Goal: Task Accomplishment & Management: Use online tool/utility

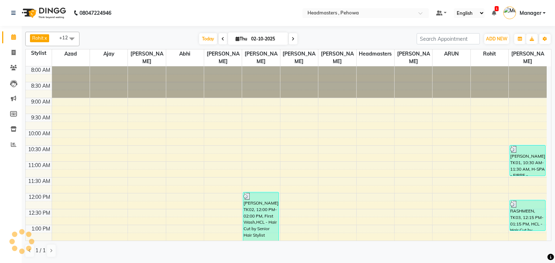
scroll to position [87, 0]
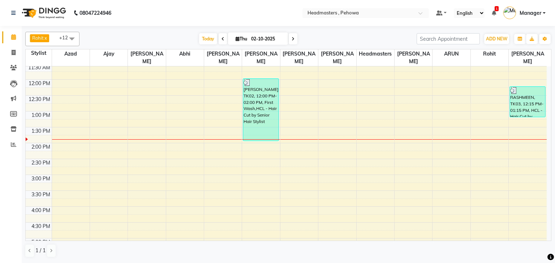
scroll to position [116, 0]
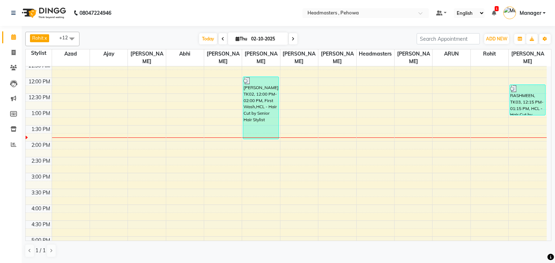
click at [331, 155] on div "8:00 AM 8:30 AM 9:00 AM 9:30 AM 10:00 AM 10:30 AM 11:00 AM 11:30 AM 12:00 PM 12…" at bounding box center [286, 173] width 521 height 444
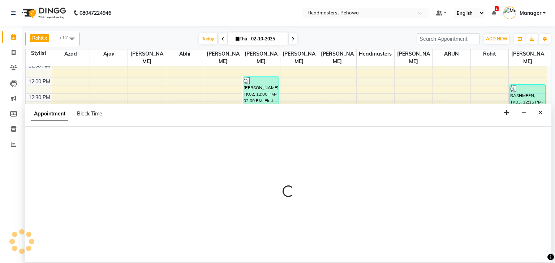
select select "71125"
select select "870"
select select "tentative"
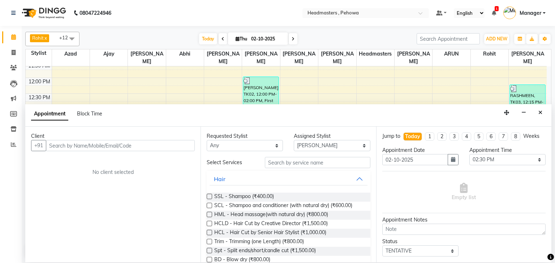
type input "+"
type input "9991921738"
click at [181, 143] on span "Add Client" at bounding box center [180, 145] width 24 height 6
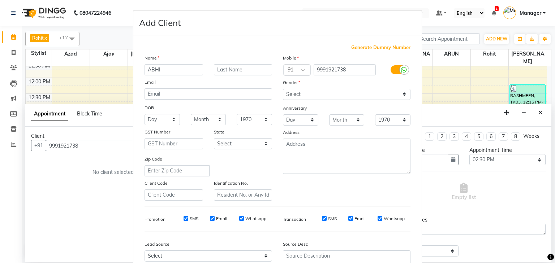
type input "ABHI"
click at [290, 96] on select "Select Male Female Other Prefer Not To Say" at bounding box center [346, 94] width 127 height 11
select select "male"
click at [283, 89] on select "Select Male Female Other Prefer Not To Say" at bounding box center [346, 94] width 127 height 11
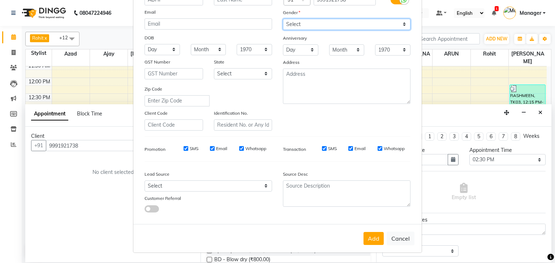
scroll to position [74, 0]
click at [368, 237] on button "Add" at bounding box center [373, 238] width 20 height 13
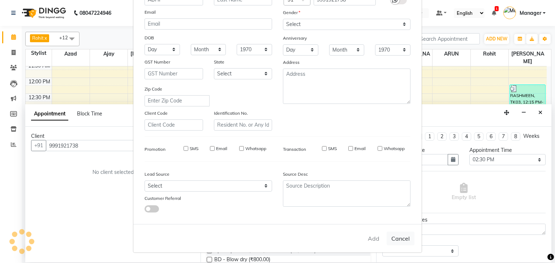
select select
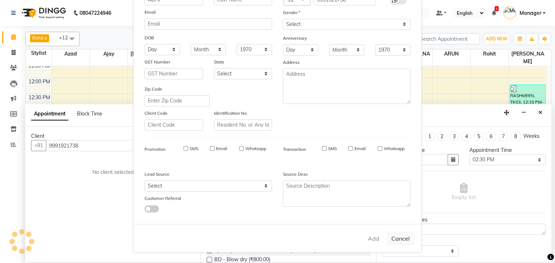
select select
checkbox input "false"
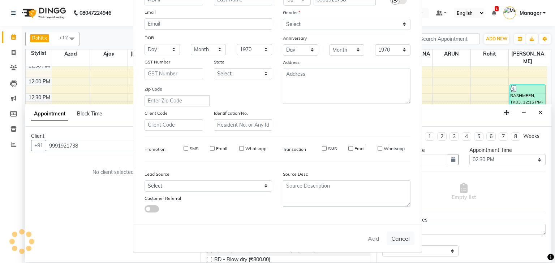
checkbox input "false"
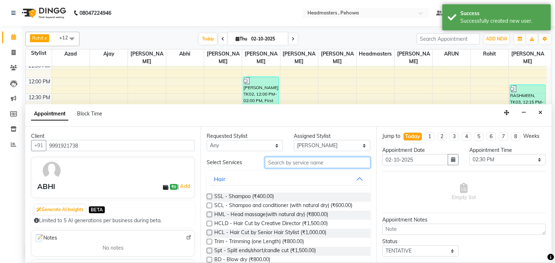
click at [277, 162] on input "text" at bounding box center [317, 162] width 105 height 11
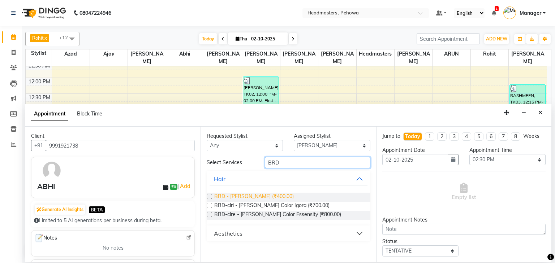
type input "BRD"
click at [244, 198] on span "BRD - Beard (₹400.00)" at bounding box center [253, 197] width 79 height 9
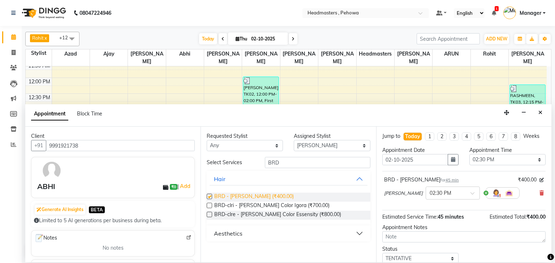
checkbox input "false"
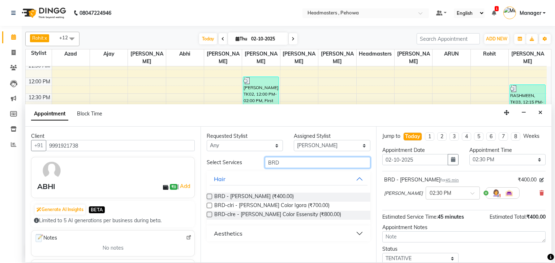
click at [286, 162] on input "BRD" at bounding box center [317, 162] width 105 height 11
type input "B"
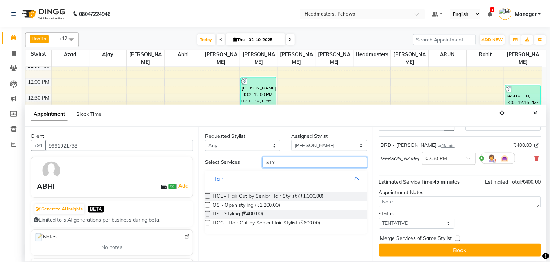
scroll to position [35, 0]
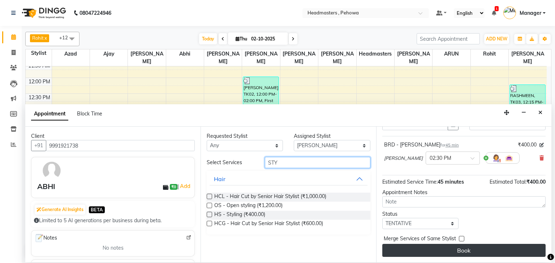
type input "STY"
click at [458, 253] on button "Book" at bounding box center [463, 250] width 163 height 13
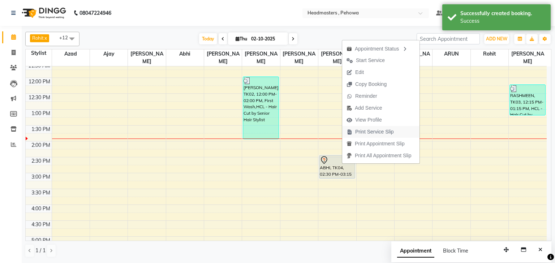
click at [370, 133] on span "Print Service Slip" at bounding box center [374, 132] width 39 height 8
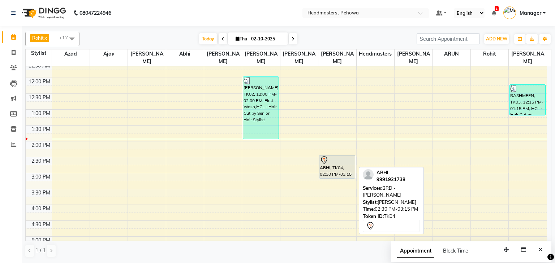
click at [338, 156] on div at bounding box center [337, 160] width 35 height 9
select select "7"
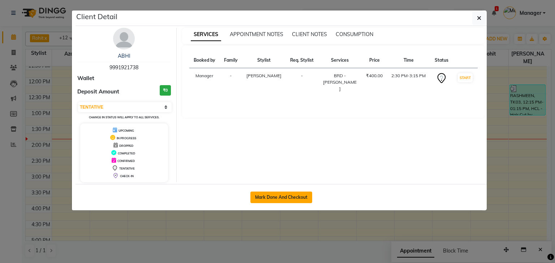
click at [277, 196] on button "Mark Done And Checkout" at bounding box center [281, 198] width 62 height 12
select select "service"
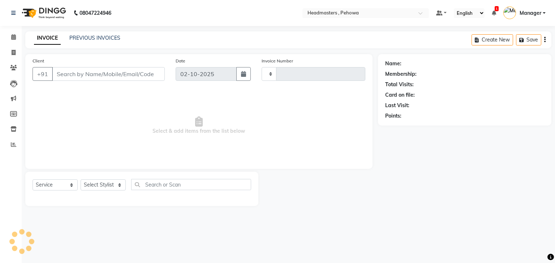
type input "3000"
select select "7727"
type input "9991921738"
select select "71125"
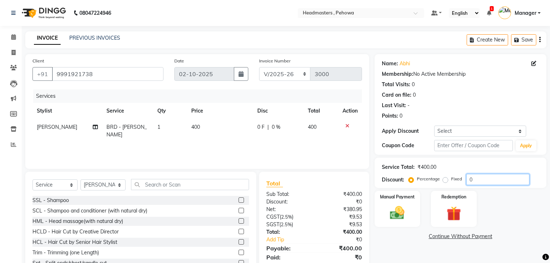
click at [478, 178] on input "0" at bounding box center [497, 179] width 63 height 11
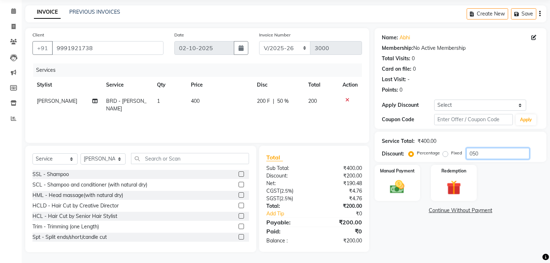
type input "050"
click at [286, 101] on span "50 %" at bounding box center [283, 101] width 12 height 8
select select "71125"
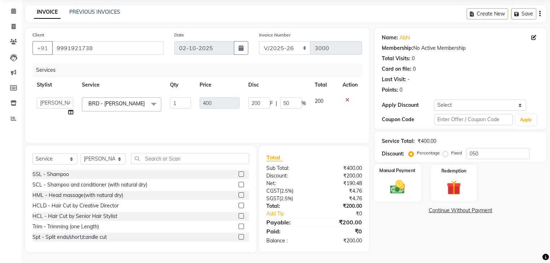
click at [402, 179] on img at bounding box center [397, 187] width 25 height 17
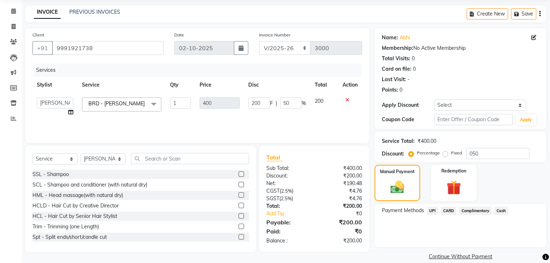
click at [434, 210] on span "UPI" at bounding box center [432, 211] width 11 height 8
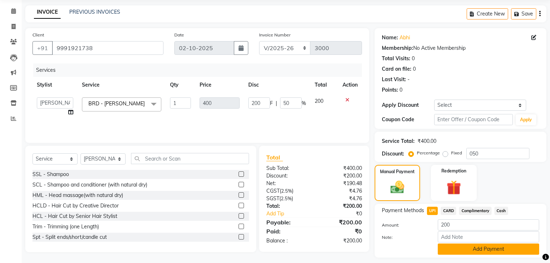
click at [471, 250] on button "Add Payment" at bounding box center [488, 249] width 101 height 11
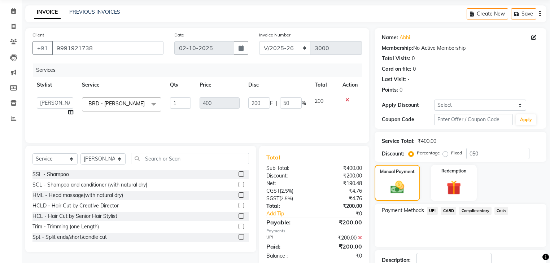
scroll to position [65, 0]
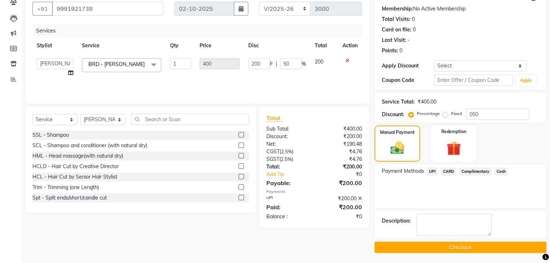
click at [455, 244] on button "Checkout" at bounding box center [461, 247] width 172 height 11
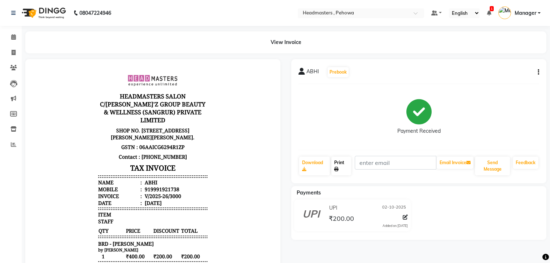
click at [344, 165] on link "Print" at bounding box center [341, 166] width 20 height 19
